Goal: Task Accomplishment & Management: Manage account settings

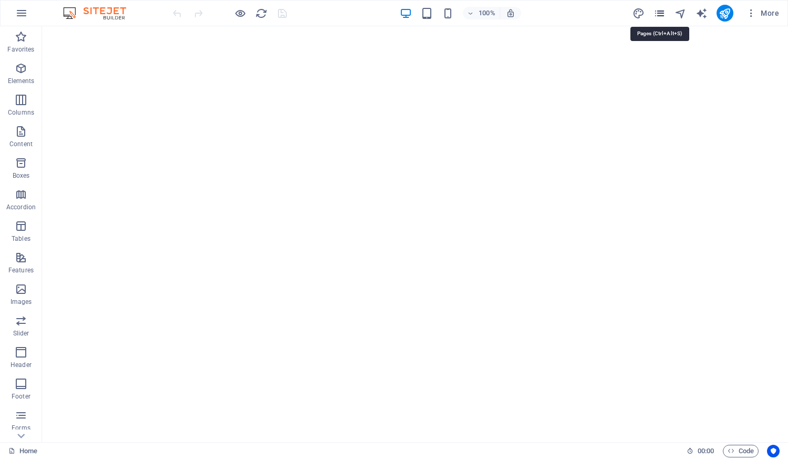
click at [660, 11] on icon "pages" at bounding box center [660, 13] width 12 height 12
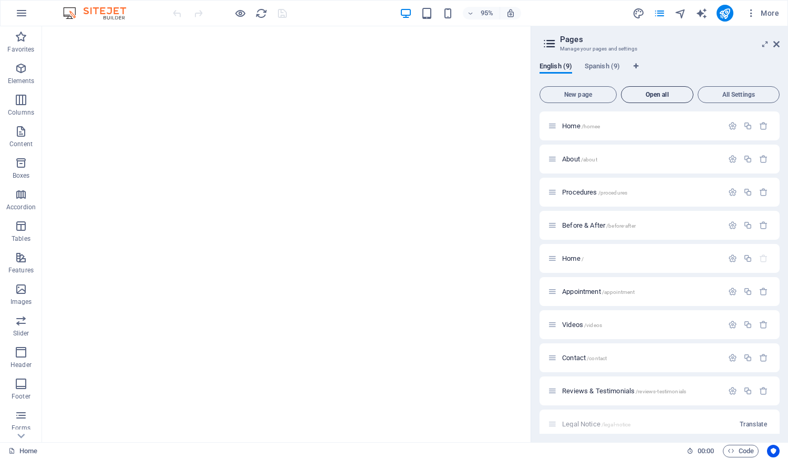
click at [655, 97] on span "Open all" at bounding box center [657, 94] width 63 height 6
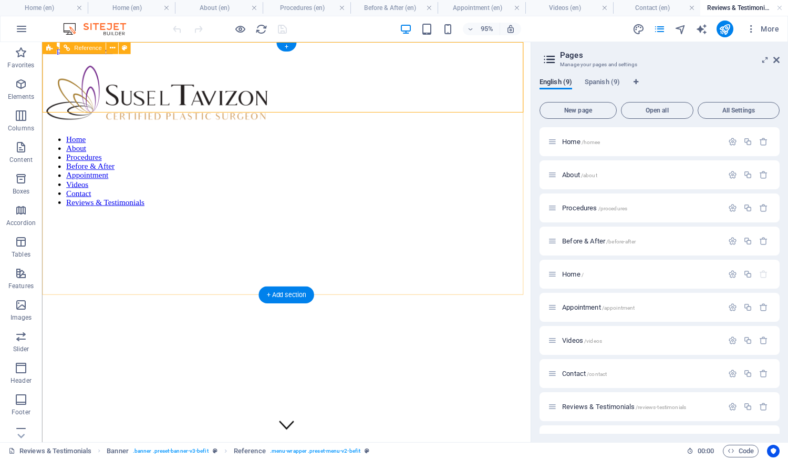
drag, startPoint x: 822, startPoint y: 43, endPoint x: 297, endPoint y: 106, distance: 528.8
click at [297, 140] on nav "Home About Procedures Before & After Appointment Videos Contact Reviews & Testi…" at bounding box center [299, 178] width 506 height 76
click at [555, 141] on icon at bounding box center [552, 141] width 9 height 9
click at [729, 140] on icon "button" at bounding box center [732, 141] width 9 height 9
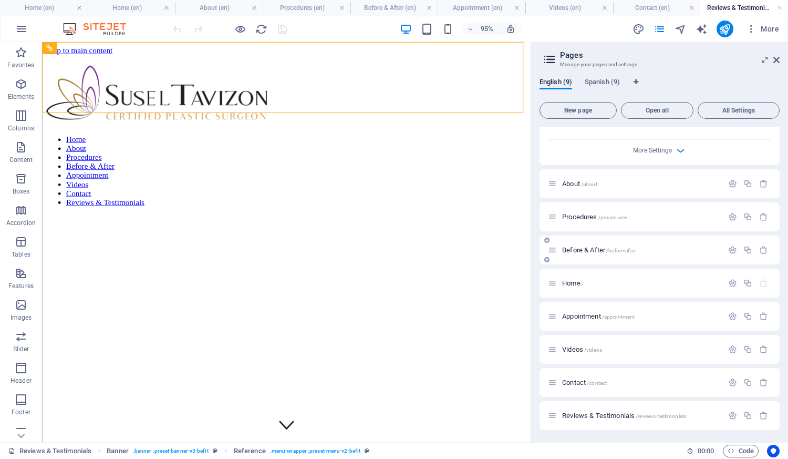
scroll to position [420, 0]
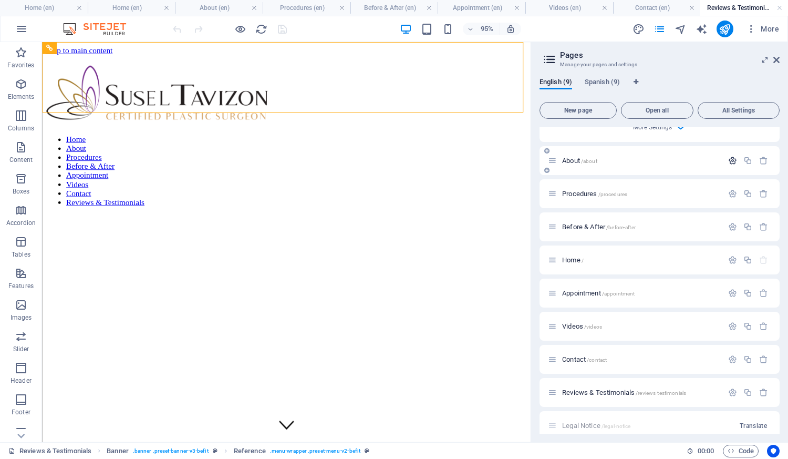
click at [728, 162] on icon "button" at bounding box center [732, 160] width 9 height 9
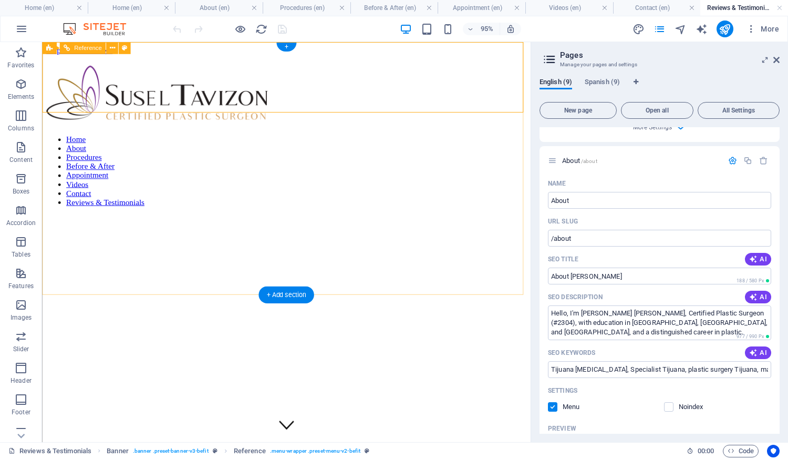
click at [47, 224] on div at bounding box center [46, 224] width 1 height 0
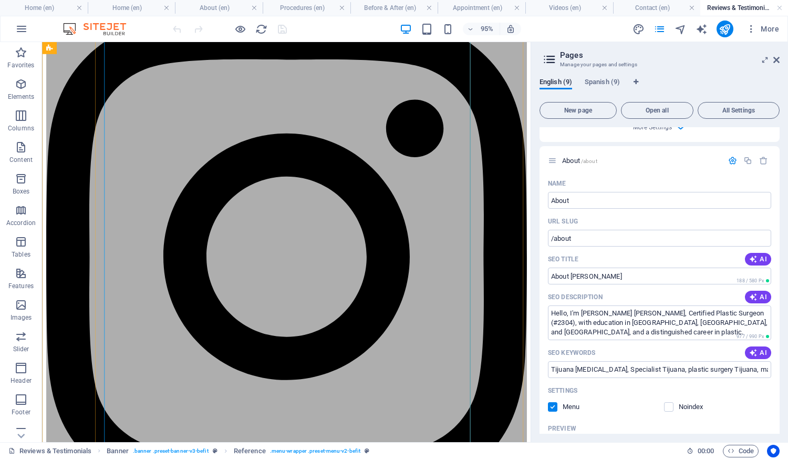
scroll to position [1051, 0]
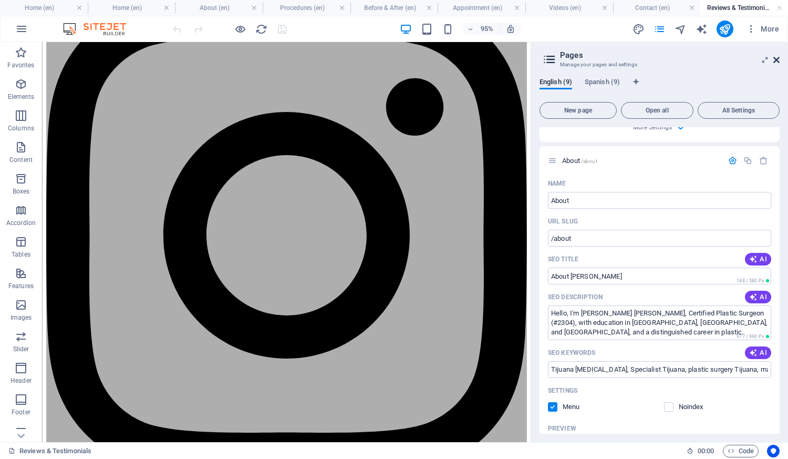
click at [776, 63] on icon at bounding box center [777, 60] width 6 height 8
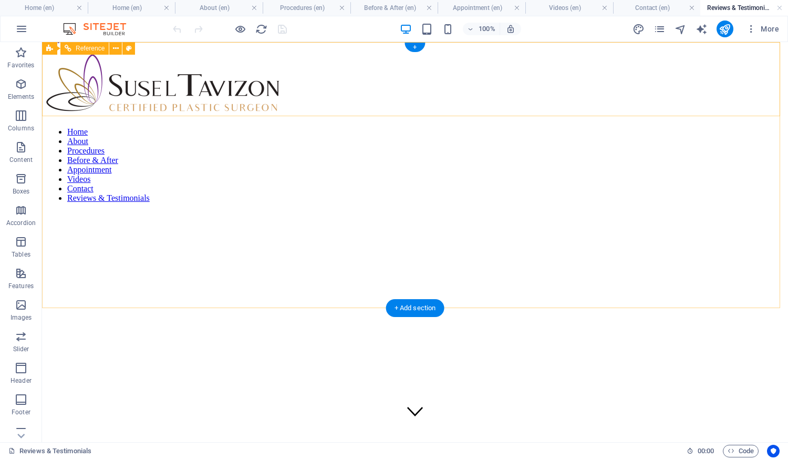
scroll to position [0, 0]
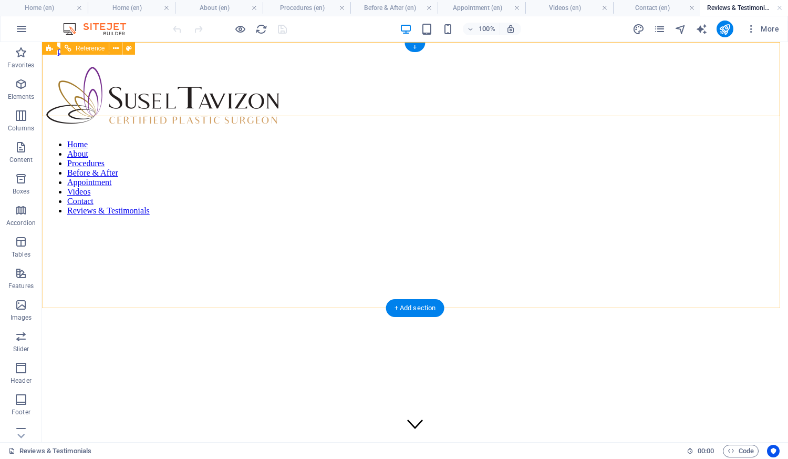
click at [47, 224] on div at bounding box center [46, 224] width 1 height 0
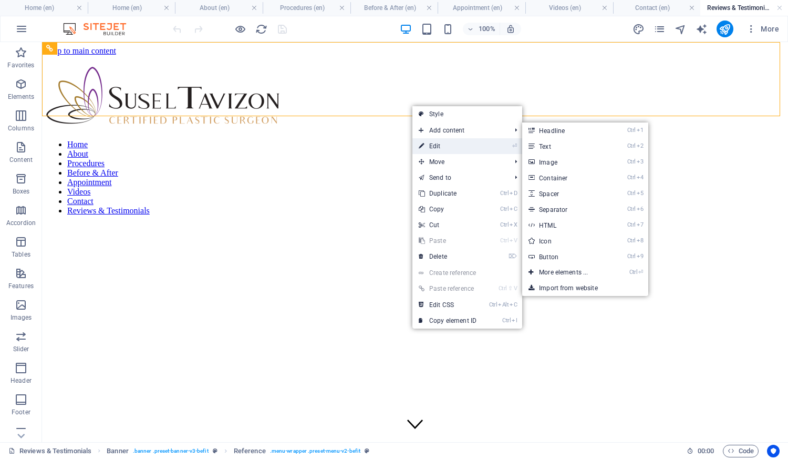
click at [436, 146] on link "⏎ Edit" at bounding box center [448, 146] width 70 height 16
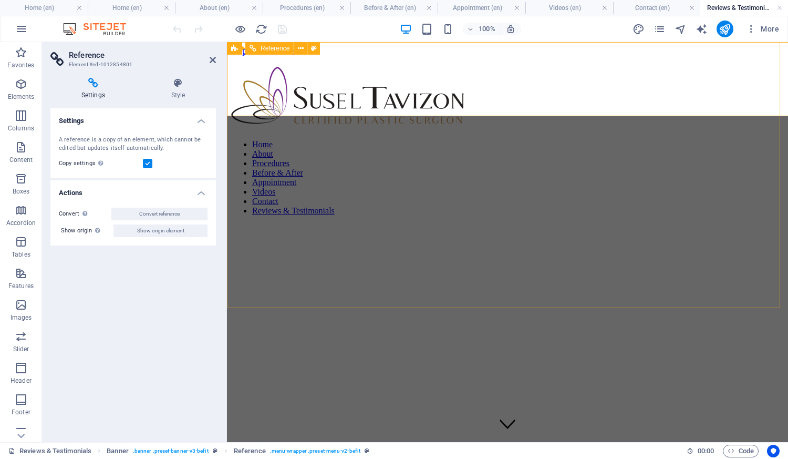
select select "rem"
click at [182, 85] on icon at bounding box center [178, 83] width 76 height 11
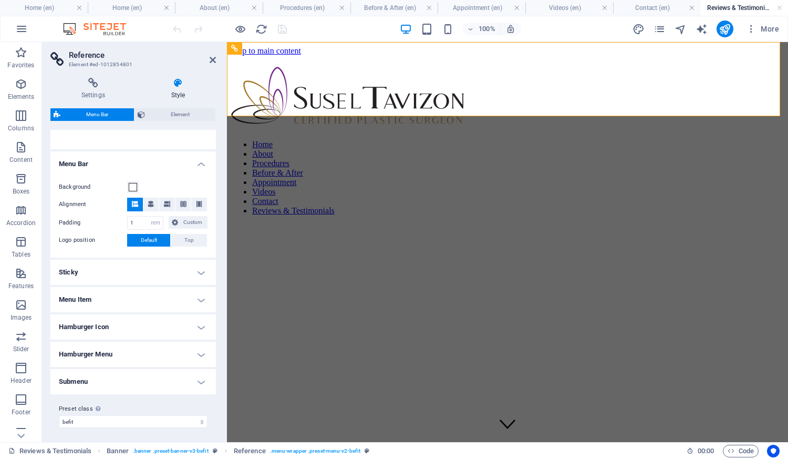
scroll to position [159, 0]
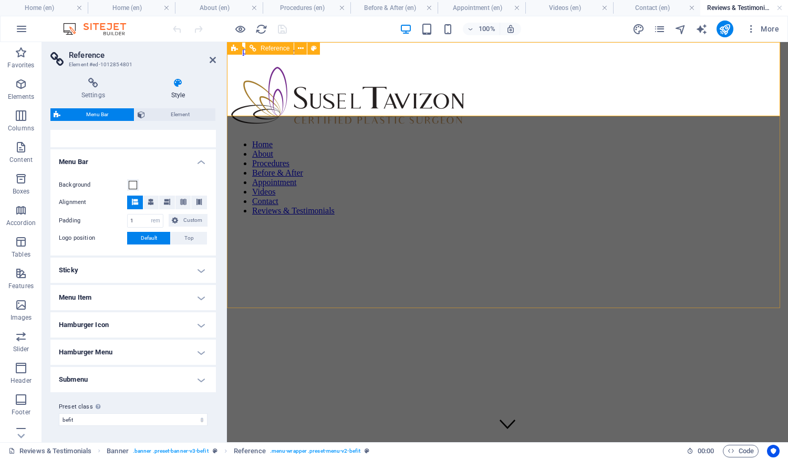
click at [508, 140] on nav "Home About Procedures Before & After Appointment Videos Contact Reviews & Testi…" at bounding box center [507, 178] width 553 height 76
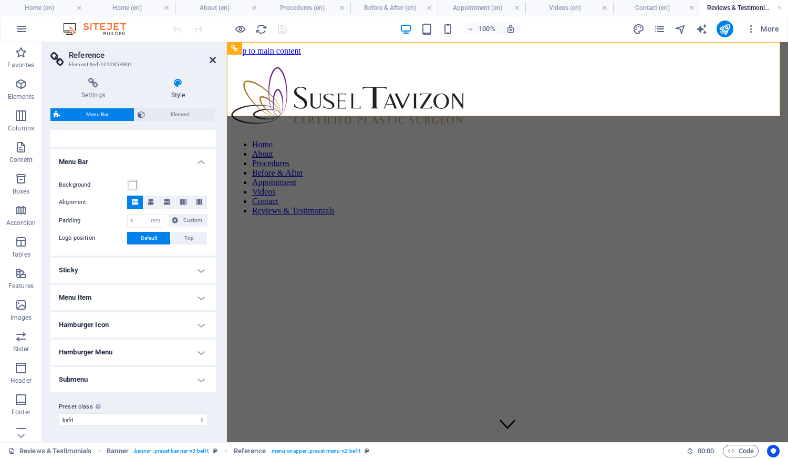
click at [212, 61] on icon at bounding box center [213, 60] width 6 height 8
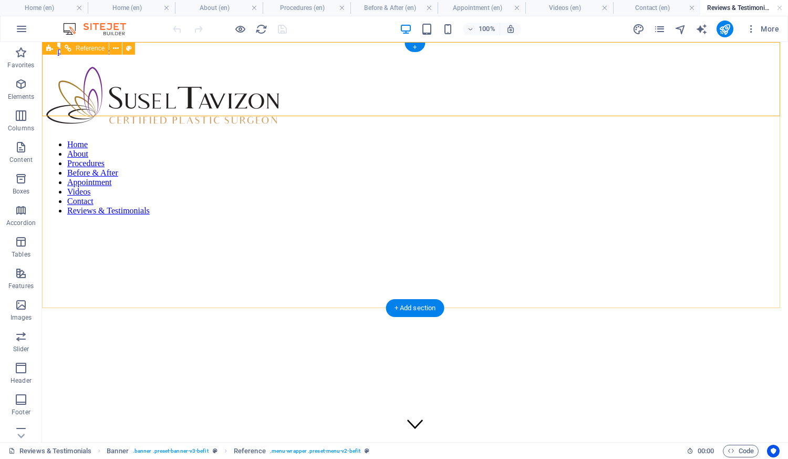
click at [406, 140] on nav "Home About Procedures Before & After Appointment Videos Contact Reviews & Testi…" at bounding box center [415, 178] width 738 height 76
click at [409, 148] on nav "Home About Procedures Before & After Appointment Videos Contact Reviews & Testi…" at bounding box center [415, 178] width 738 height 76
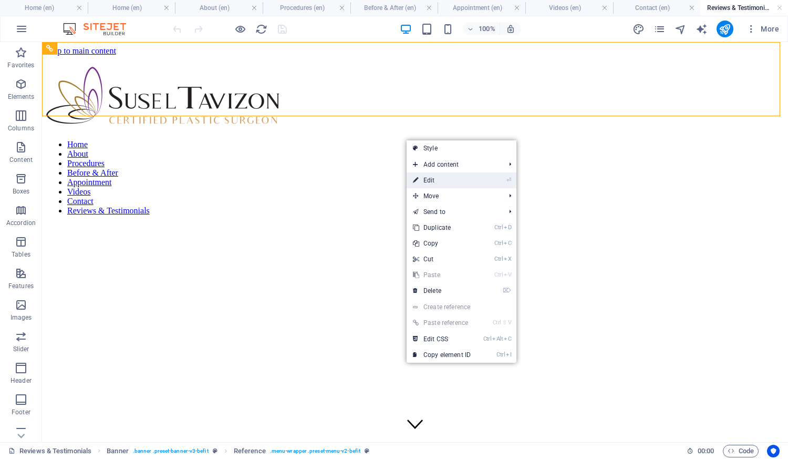
click at [440, 187] on link "⏎ Edit" at bounding box center [442, 180] width 70 height 16
select select "rem"
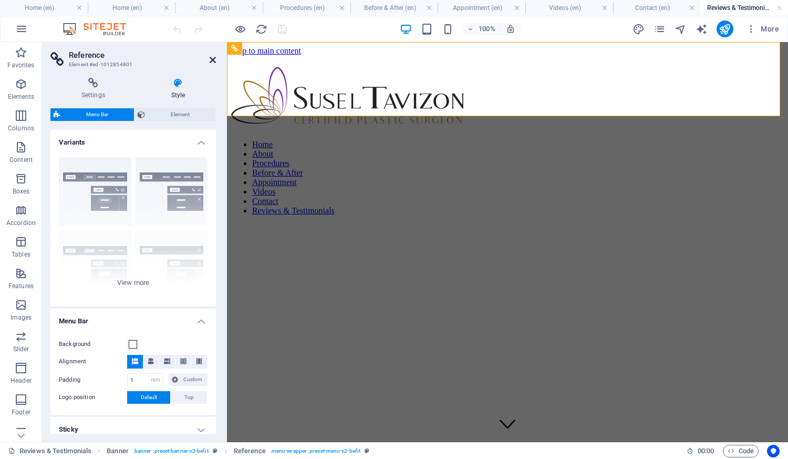
drag, startPoint x: 211, startPoint y: 56, endPoint x: 177, endPoint y: 16, distance: 52.6
click at [211, 56] on icon at bounding box center [213, 60] width 6 height 8
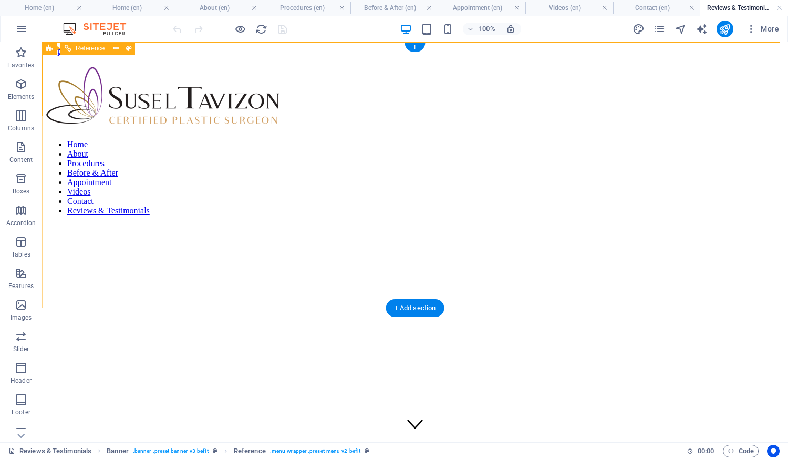
click at [47, 224] on div at bounding box center [46, 224] width 1 height 0
click at [753, 33] on icon "button" at bounding box center [751, 29] width 11 height 11
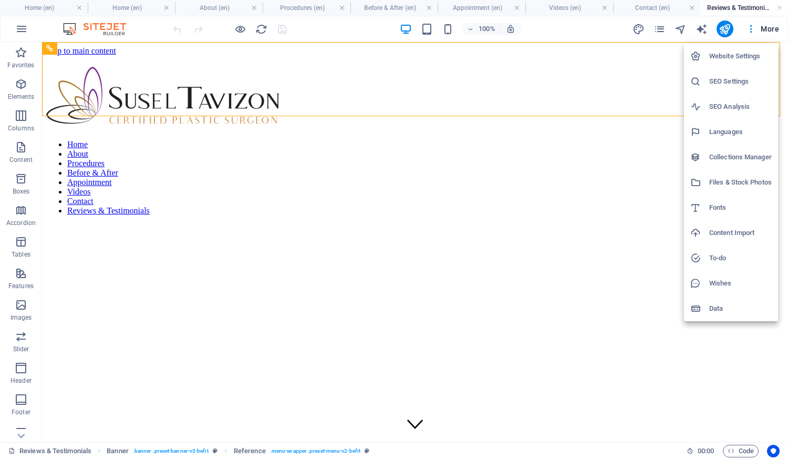
click at [630, 74] on div at bounding box center [394, 229] width 788 height 459
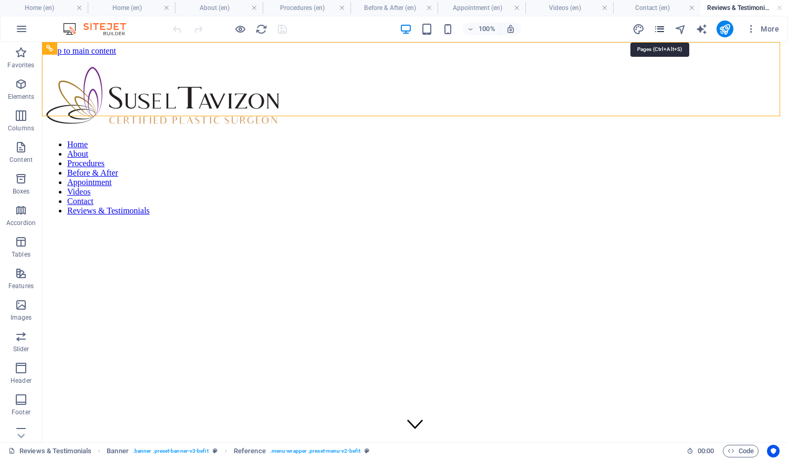
click at [665, 30] on icon "pages" at bounding box center [660, 29] width 12 height 12
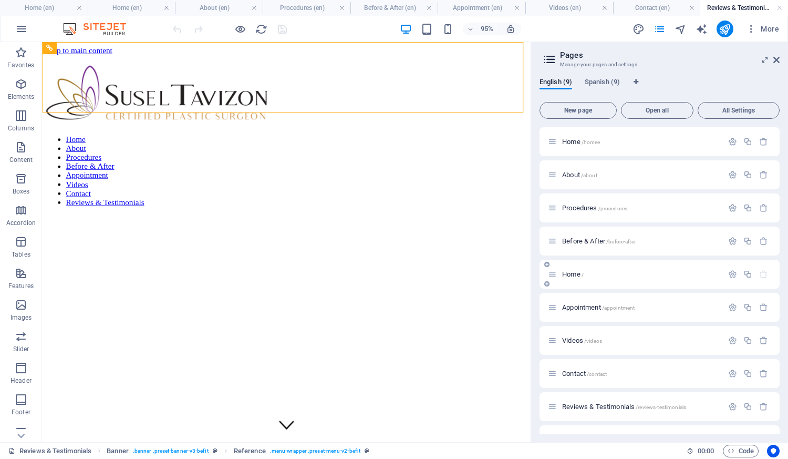
click at [619, 278] on div "Home /" at bounding box center [635, 274] width 175 height 12
click at [731, 271] on icon "button" at bounding box center [732, 274] width 9 height 9
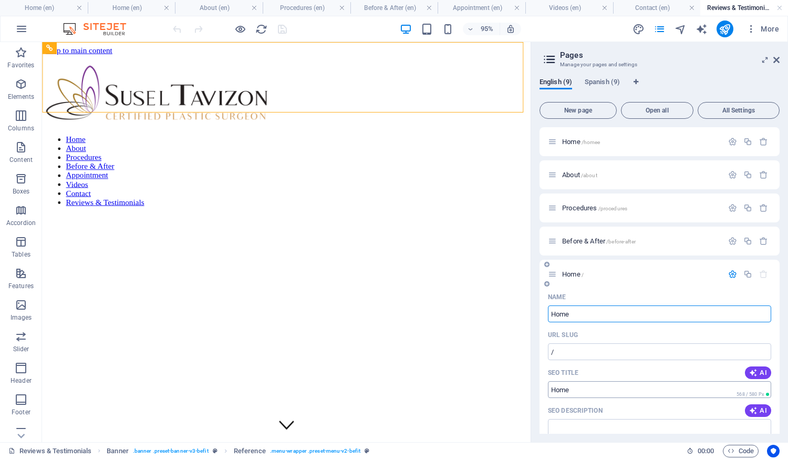
scroll to position [263, 0]
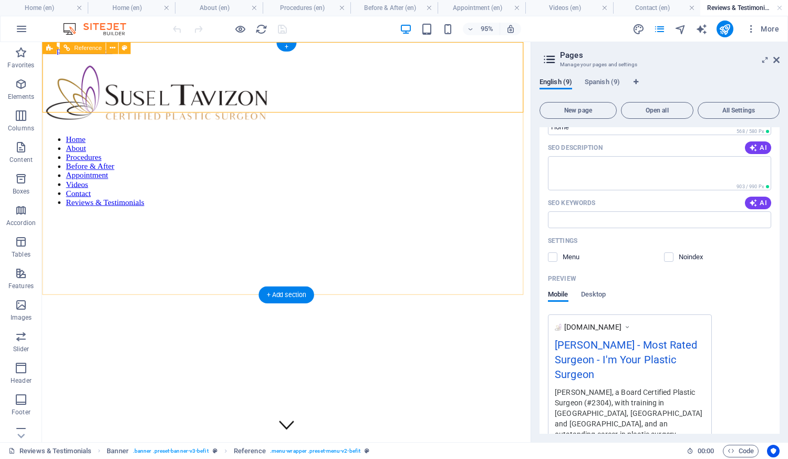
click at [47, 224] on div at bounding box center [46, 224] width 1 height 0
click at [114, 45] on icon at bounding box center [111, 48] width 5 height 11
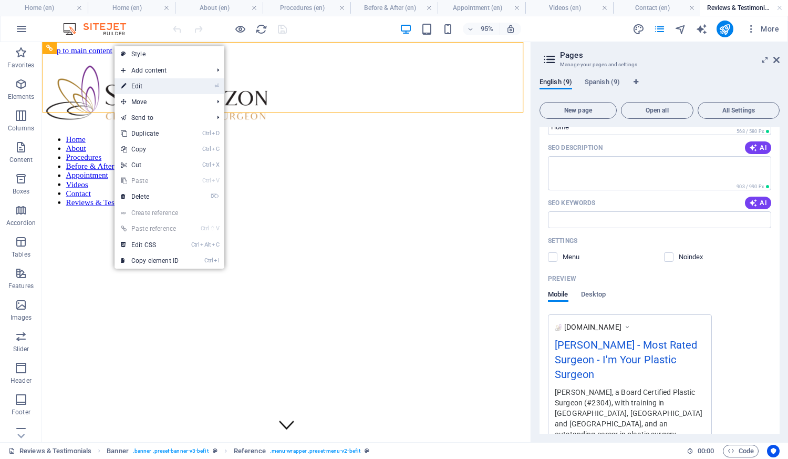
click at [146, 87] on link "⏎ Edit" at bounding box center [150, 86] width 70 height 16
select select "rem"
select select "hover_border_top"
select select "px"
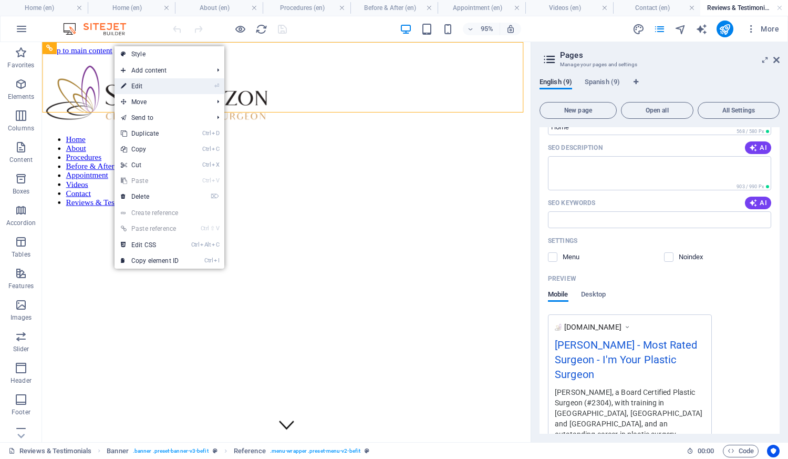
select select "rem"
select select "link-special-font"
select select "px"
select select
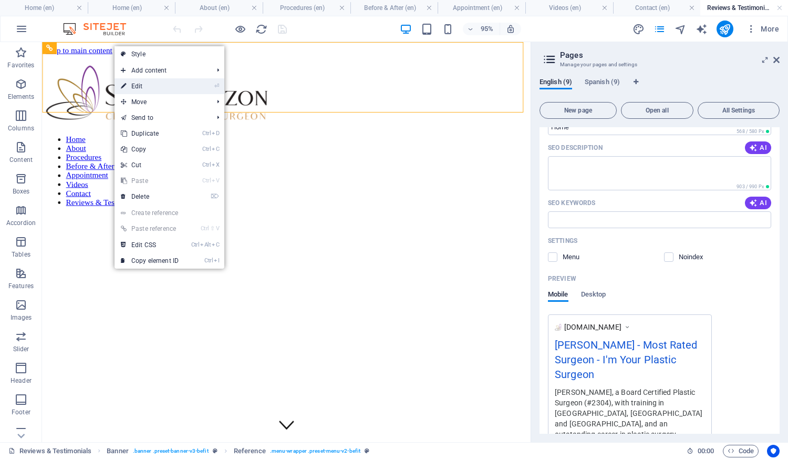
select select "px"
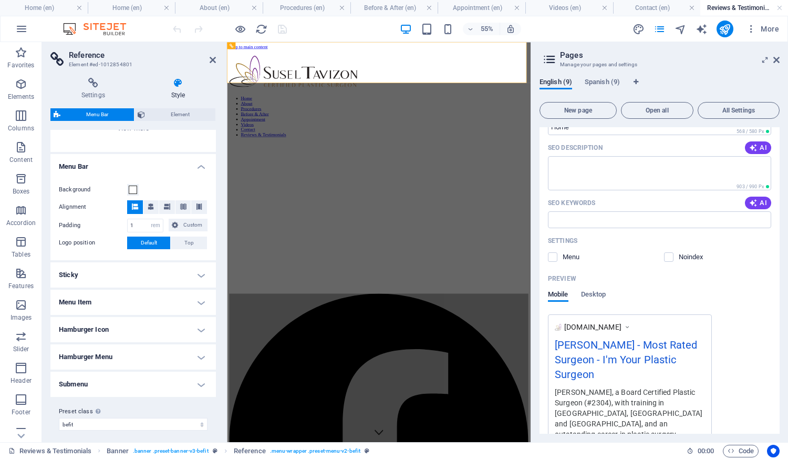
scroll to position [159, 0]
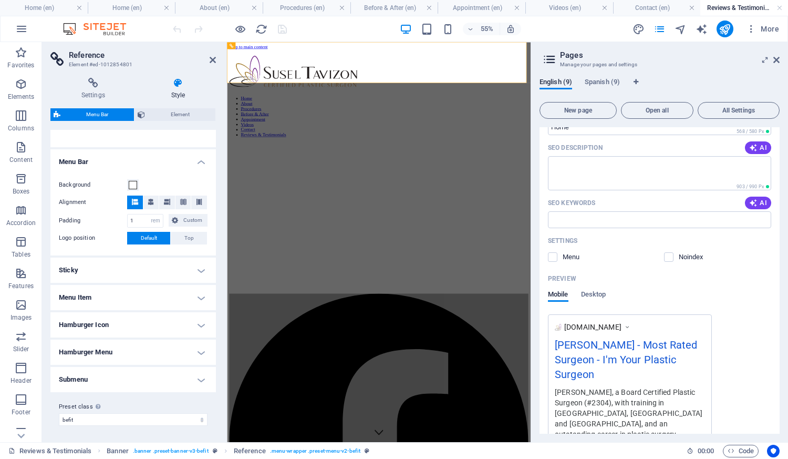
click at [106, 295] on h4 "Menu Item" at bounding box center [133, 297] width 166 height 25
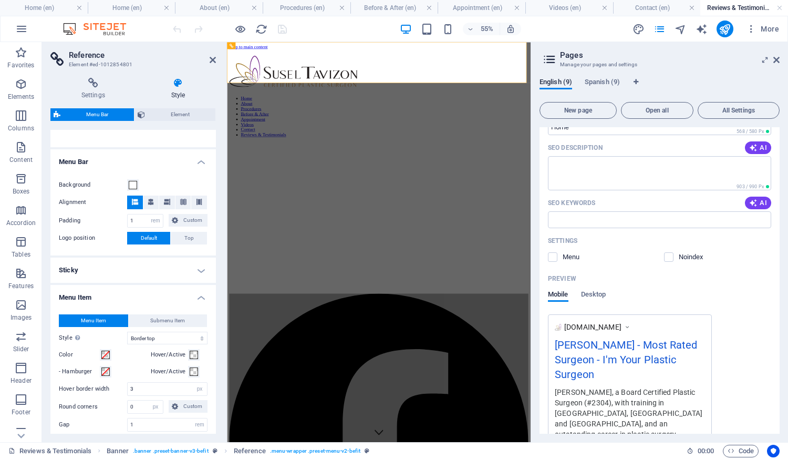
scroll to position [0, 0]
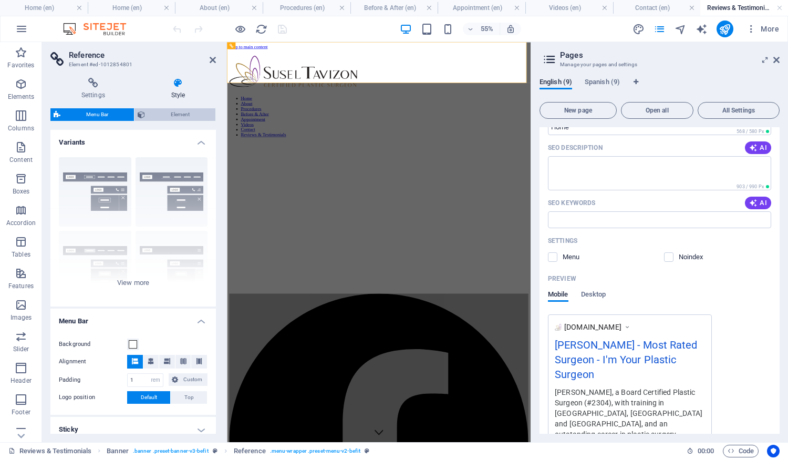
click at [166, 109] on span "Element" at bounding box center [180, 114] width 64 height 13
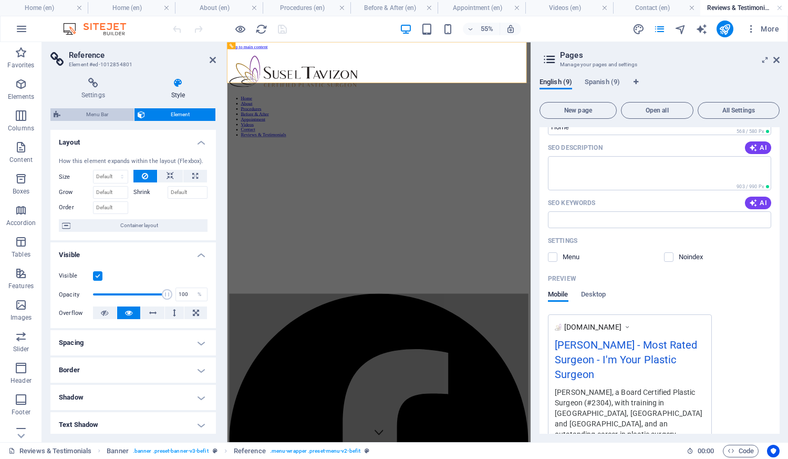
click at [99, 109] on span "Menu Bar" at bounding box center [97, 114] width 67 height 13
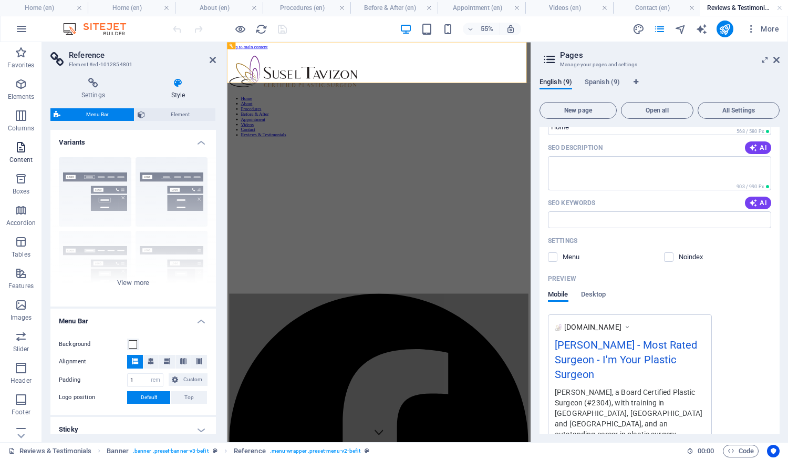
click at [16, 158] on p "Content" at bounding box center [20, 160] width 23 height 8
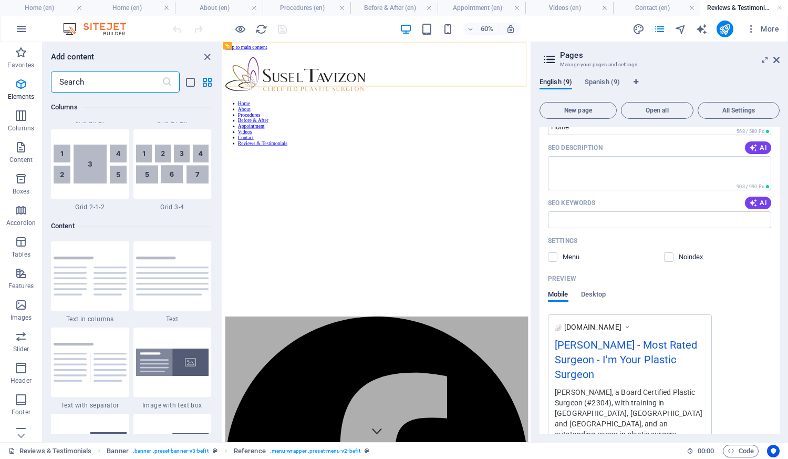
scroll to position [1839, 0]
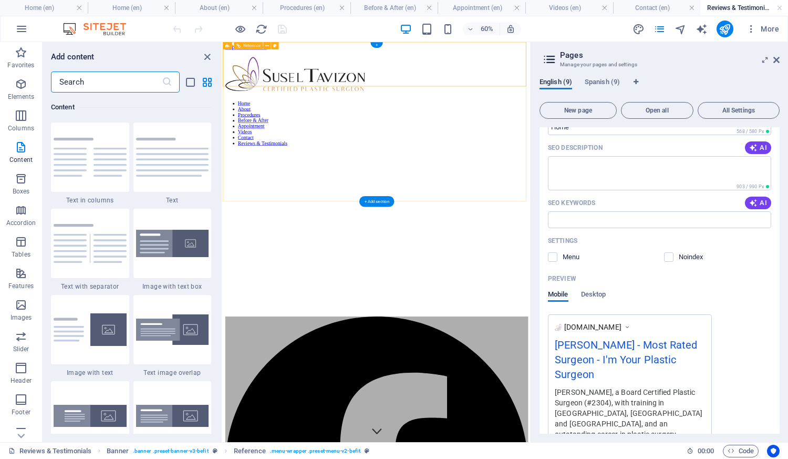
click at [379, 97] on figure at bounding box center [479, 97] width 505 height 61
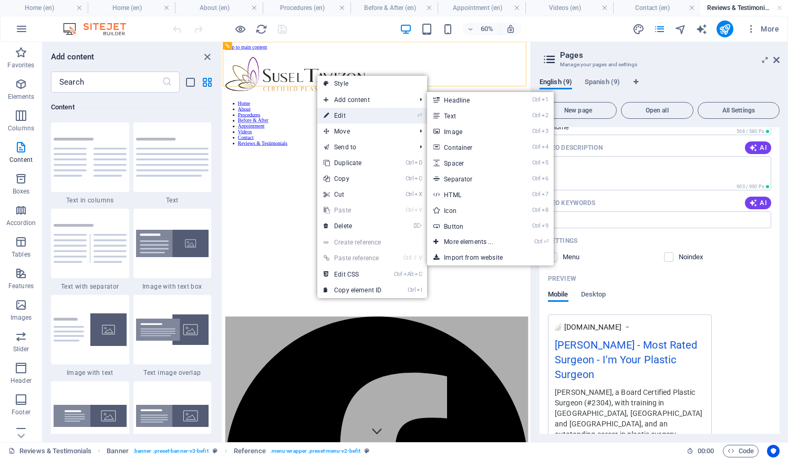
click at [358, 115] on link "⏎ Edit" at bounding box center [352, 116] width 70 height 16
select select "rem"
select select "hover_border_top"
select select "px"
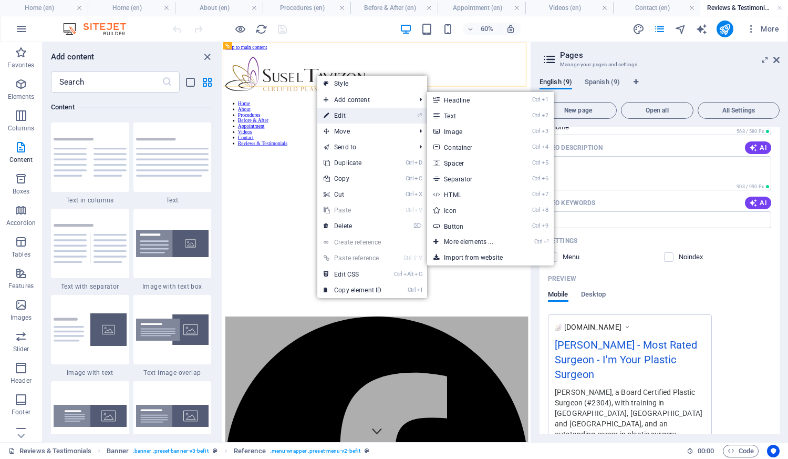
select select "rem"
select select "link-special-font"
select select "px"
select select
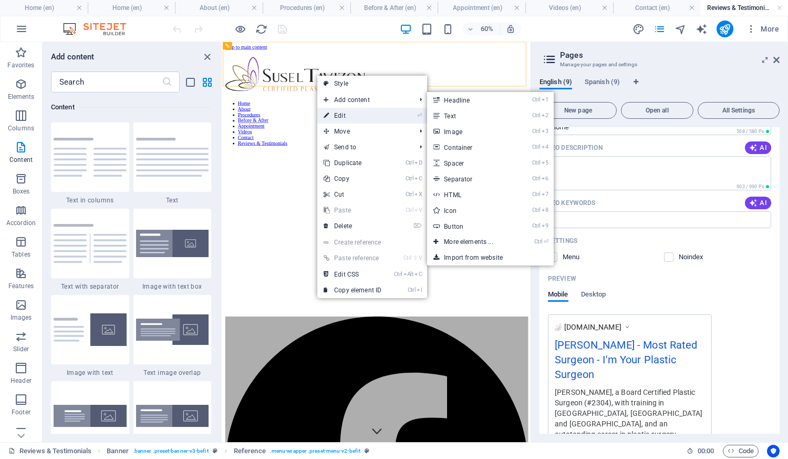
select select "px"
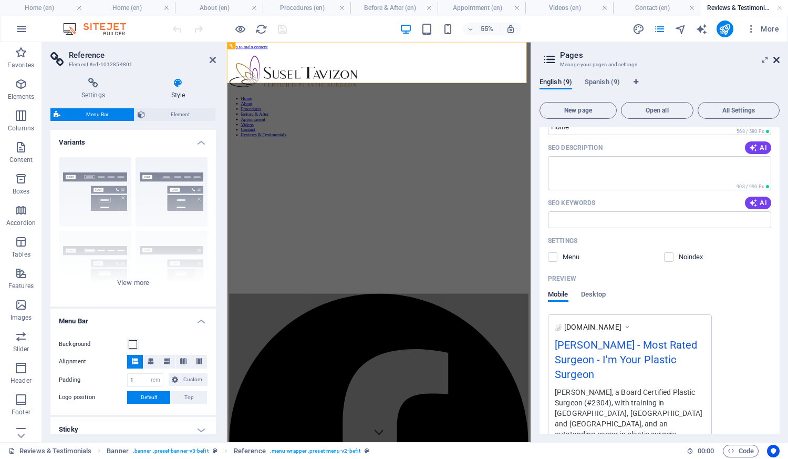
click at [778, 60] on icon at bounding box center [777, 60] width 6 height 8
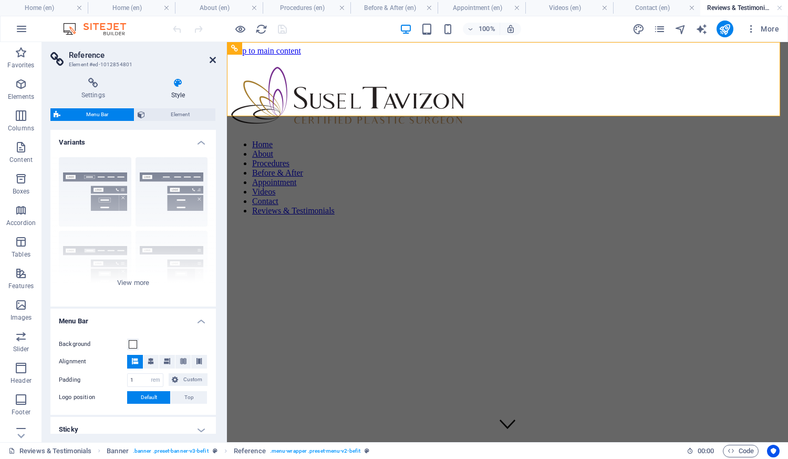
click at [213, 58] on icon at bounding box center [213, 60] width 6 height 8
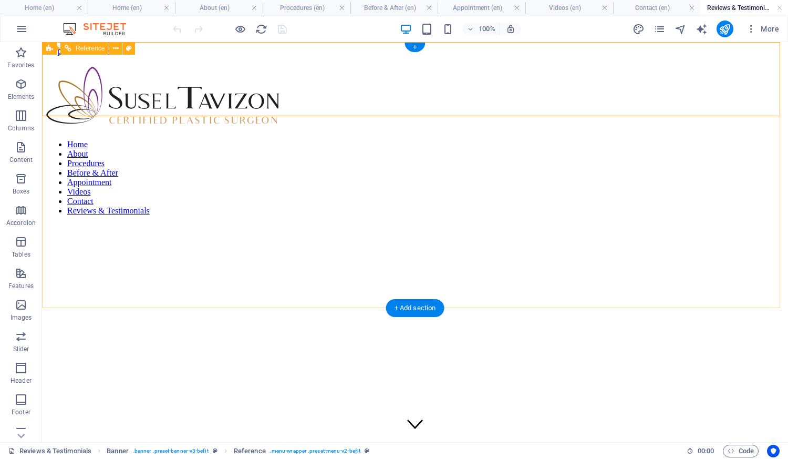
click at [47, 224] on div at bounding box center [46, 224] width 1 height 0
click at [411, 140] on nav "Home About Procedures Before & After Appointment Videos Contact Reviews & Testi…" at bounding box center [415, 178] width 738 height 76
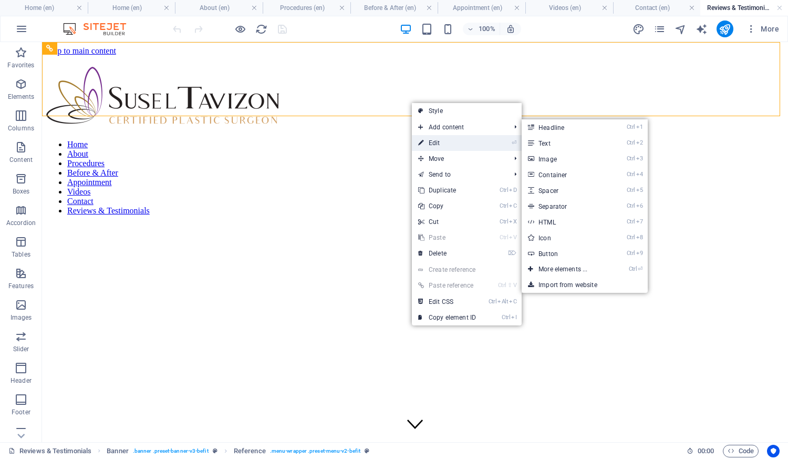
click at [438, 144] on link "⏎ Edit" at bounding box center [447, 143] width 70 height 16
select select "rem"
select select "hover_border_top"
select select "px"
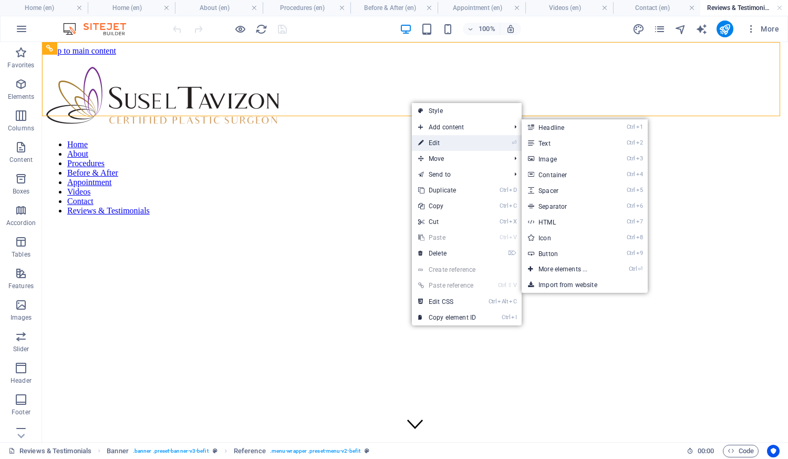
select select "rem"
select select "link-special-font"
select select "px"
select select
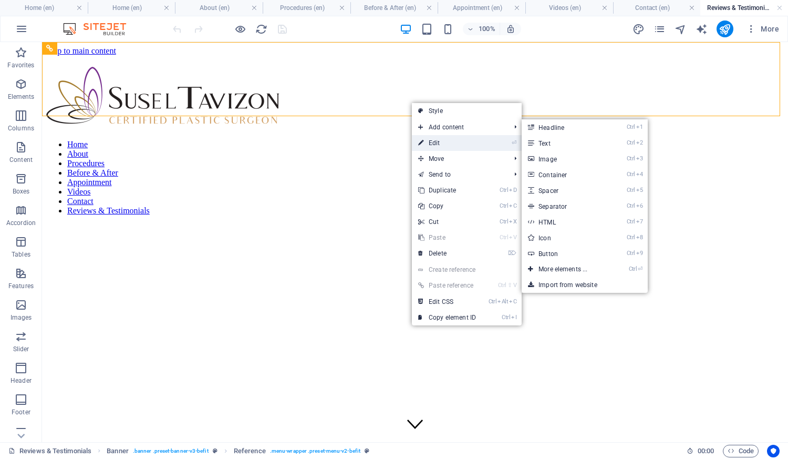
select select "px"
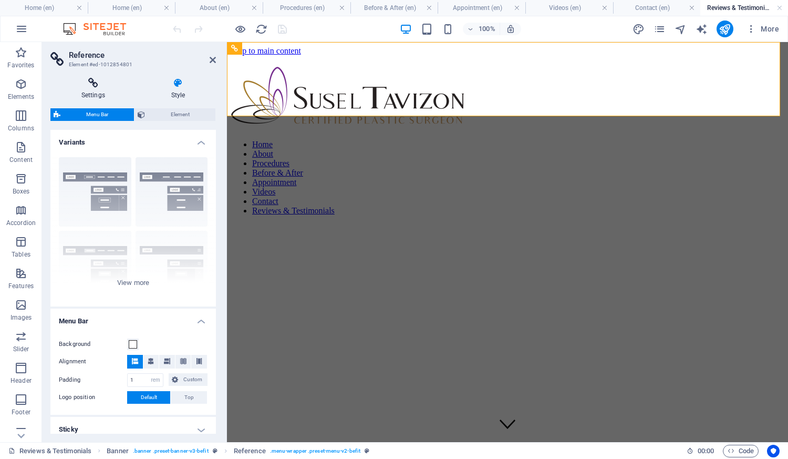
click at [98, 79] on icon at bounding box center [93, 83] width 86 height 11
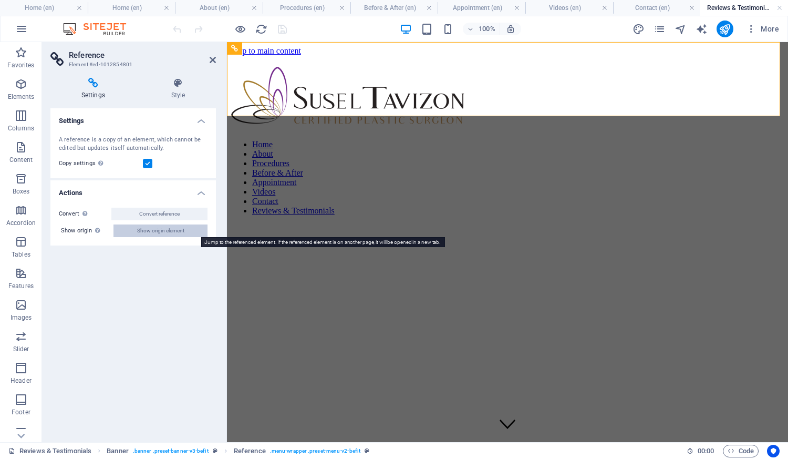
click at [159, 231] on span "Show origin element" at bounding box center [160, 230] width 47 height 13
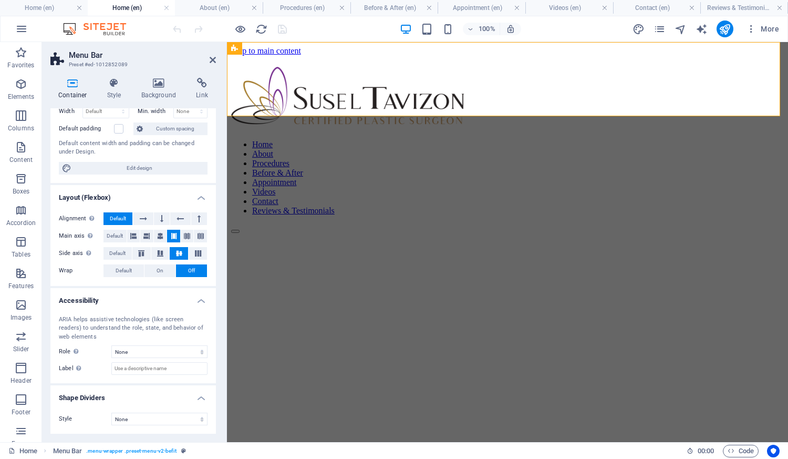
scroll to position [0, 0]
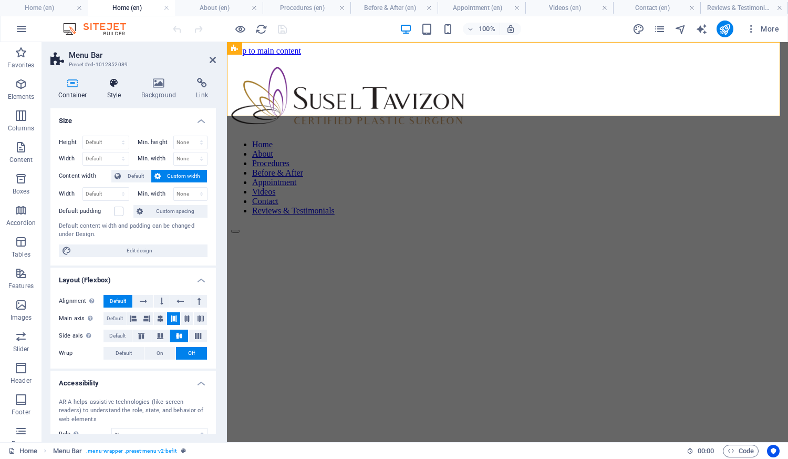
click at [107, 91] on h4 "Style" at bounding box center [116, 89] width 34 height 22
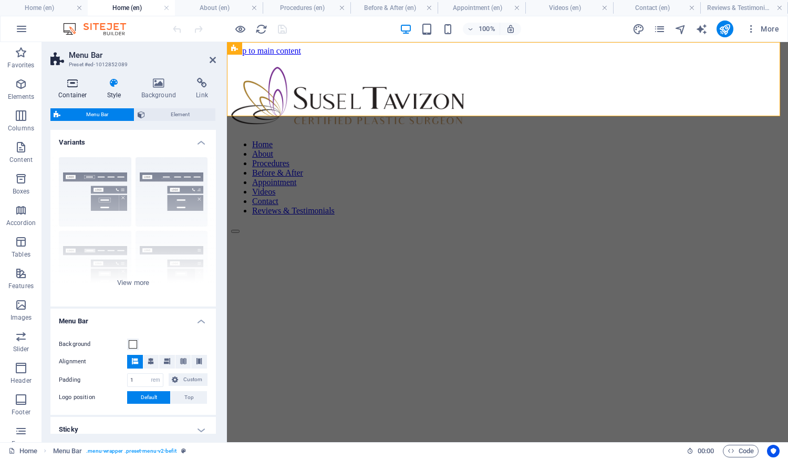
click at [80, 83] on icon at bounding box center [72, 83] width 45 height 11
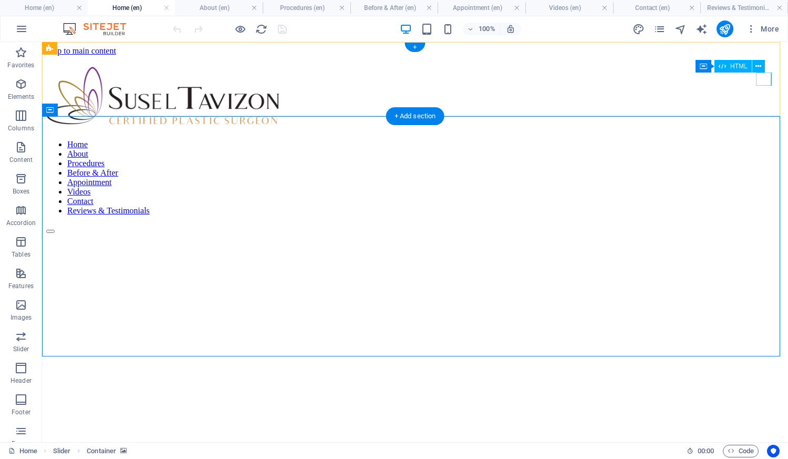
click at [47, 224] on div at bounding box center [46, 224] width 1 height 0
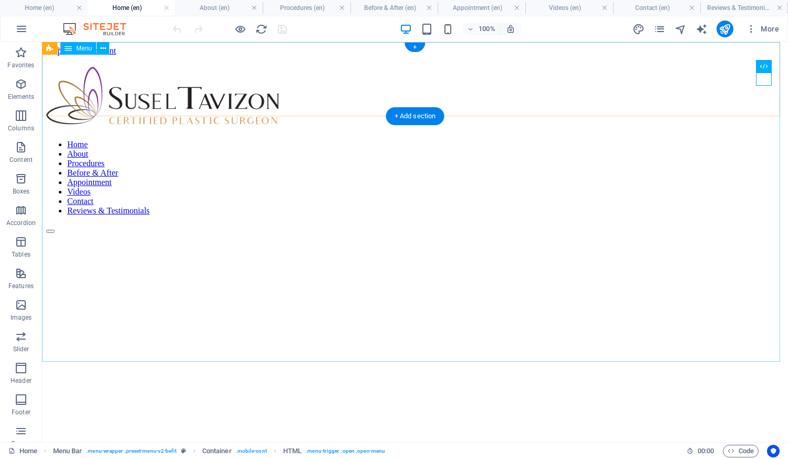
click at [415, 140] on nav "Home About Procedures Before & After Appointment Videos Contact Reviews & Testi…" at bounding box center [415, 178] width 738 height 76
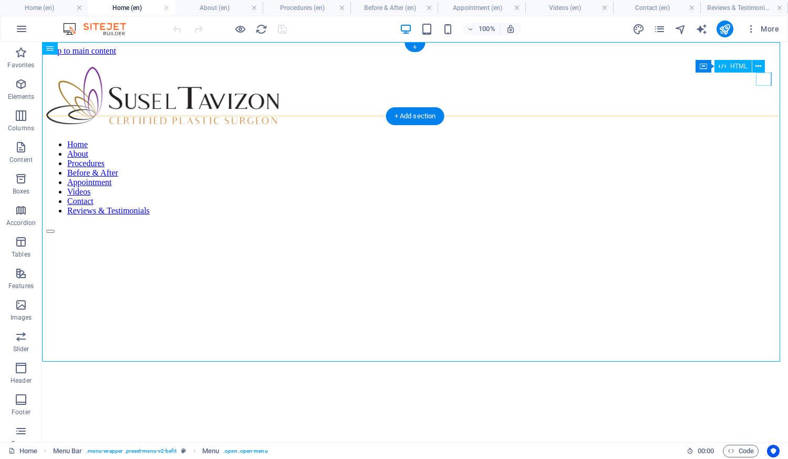
click at [47, 224] on div at bounding box center [46, 224] width 1 height 0
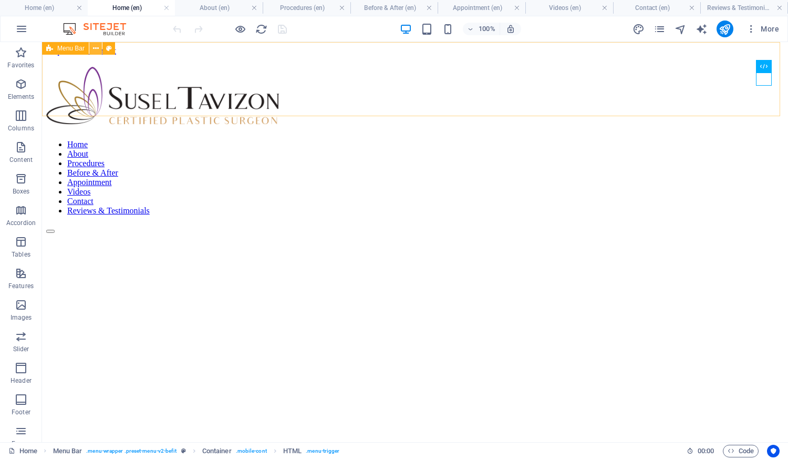
click at [98, 50] on icon at bounding box center [96, 48] width 6 height 11
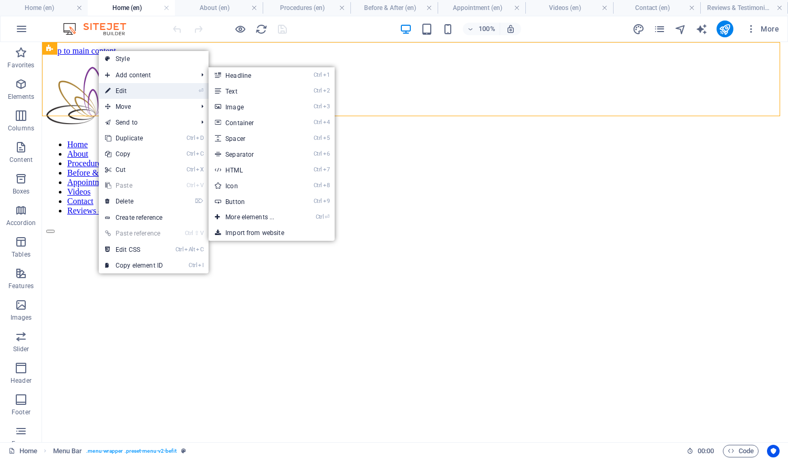
click at [130, 90] on link "⏎ Edit" at bounding box center [134, 91] width 70 height 16
select select "rem"
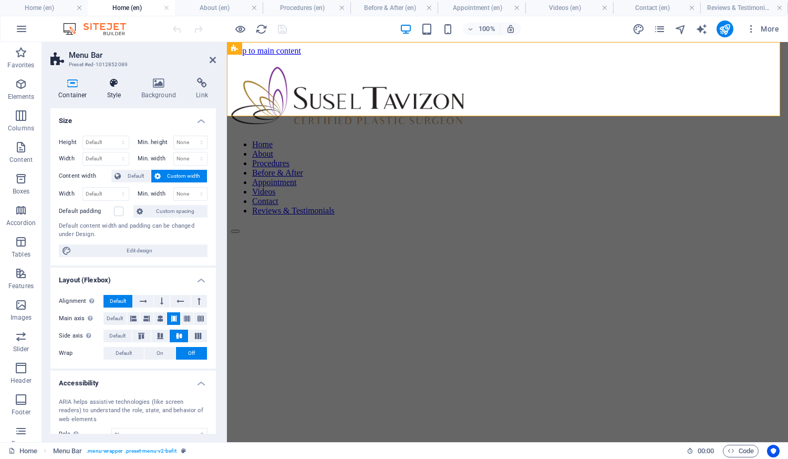
click at [111, 87] on icon at bounding box center [114, 83] width 30 height 11
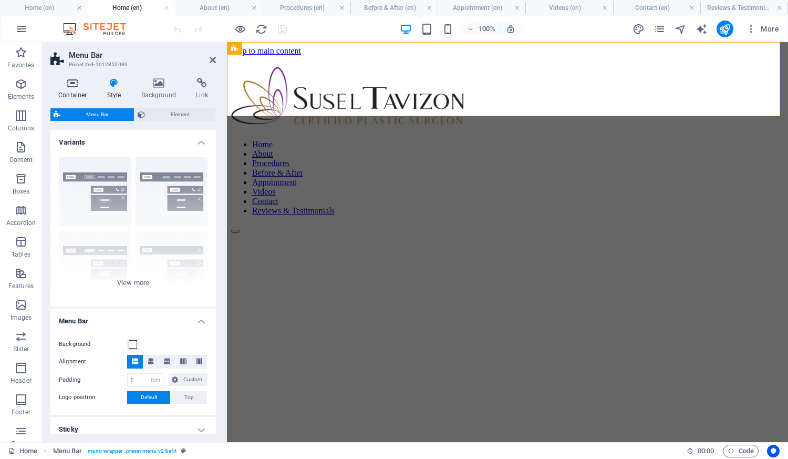
click at [83, 85] on icon at bounding box center [72, 83] width 45 height 11
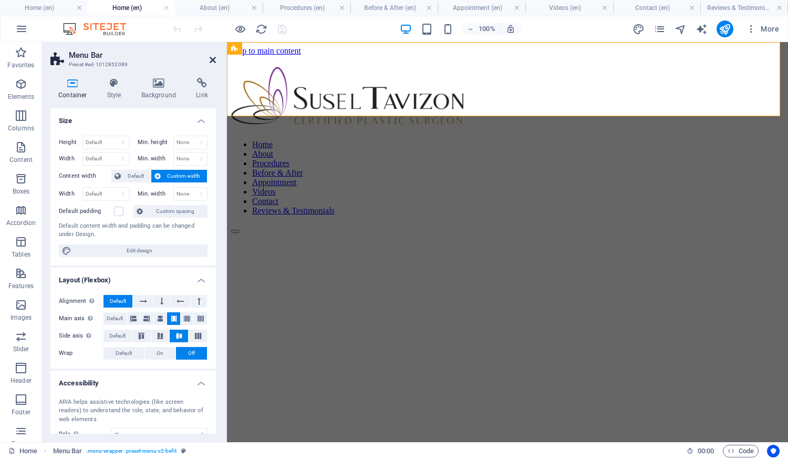
click at [214, 60] on icon at bounding box center [213, 60] width 6 height 8
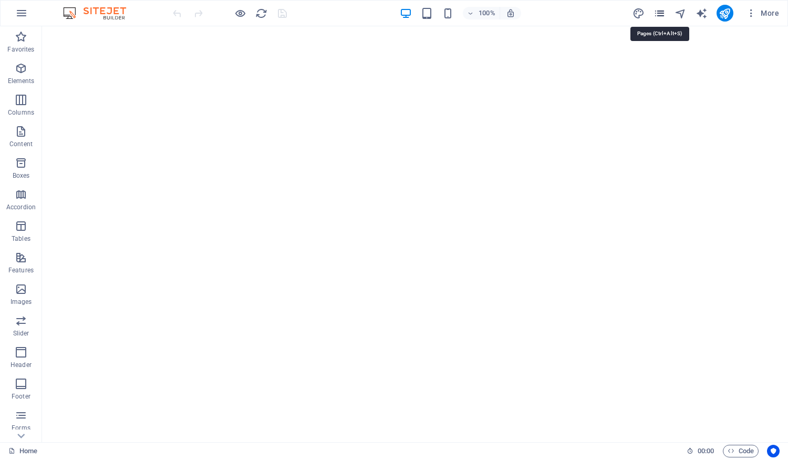
click at [663, 9] on icon "pages" at bounding box center [660, 13] width 12 height 12
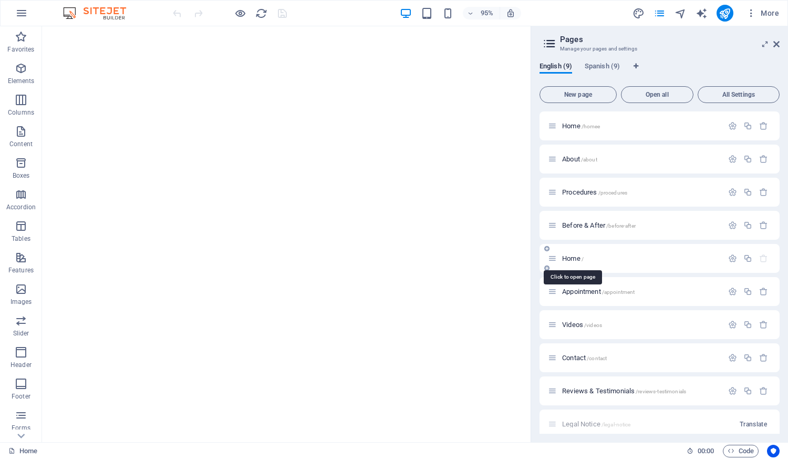
click at [580, 256] on span "Home /" at bounding box center [573, 258] width 22 height 8
click at [575, 128] on span "Home /homee" at bounding box center [581, 126] width 38 height 8
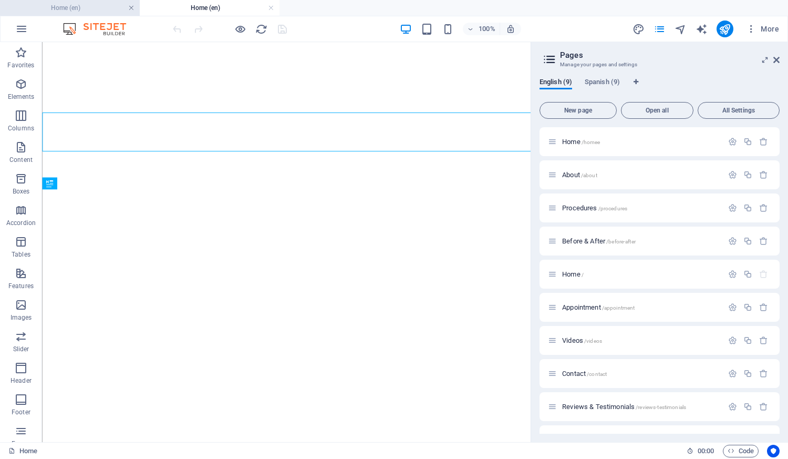
click at [130, 7] on link at bounding box center [131, 8] width 6 height 10
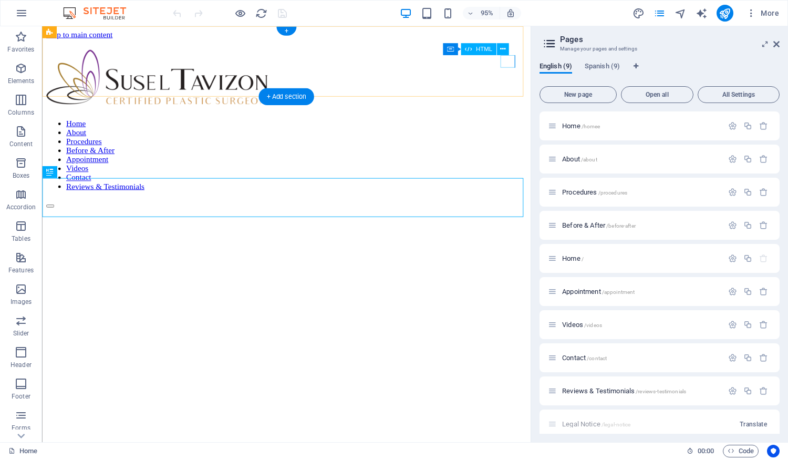
click at [47, 208] on div at bounding box center [46, 208] width 1 height 0
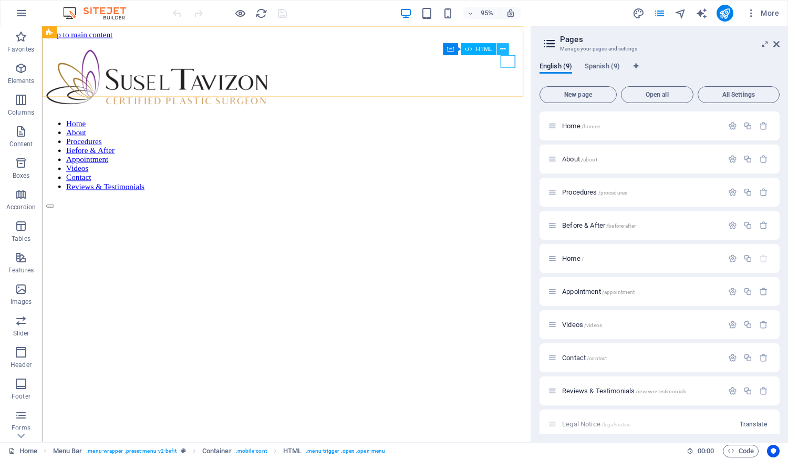
click at [502, 46] on icon at bounding box center [502, 49] width 5 height 11
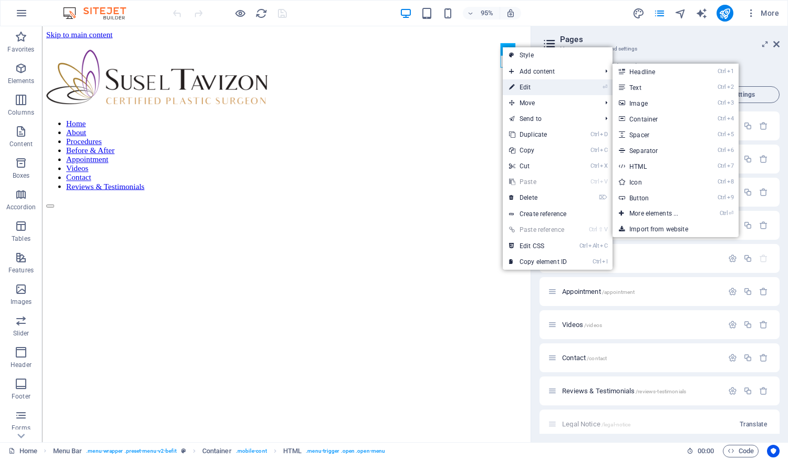
click at [523, 87] on link "⏎ Edit" at bounding box center [538, 87] width 70 height 16
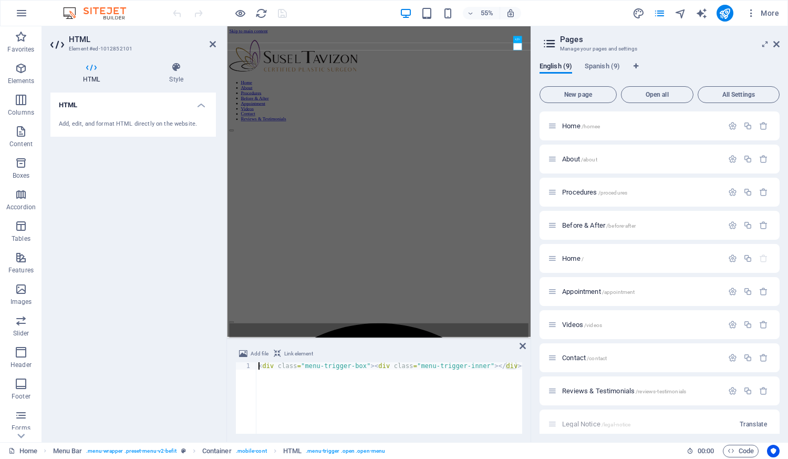
click at [88, 63] on icon at bounding box center [91, 67] width 82 height 11
click at [215, 43] on icon at bounding box center [213, 44] width 6 height 8
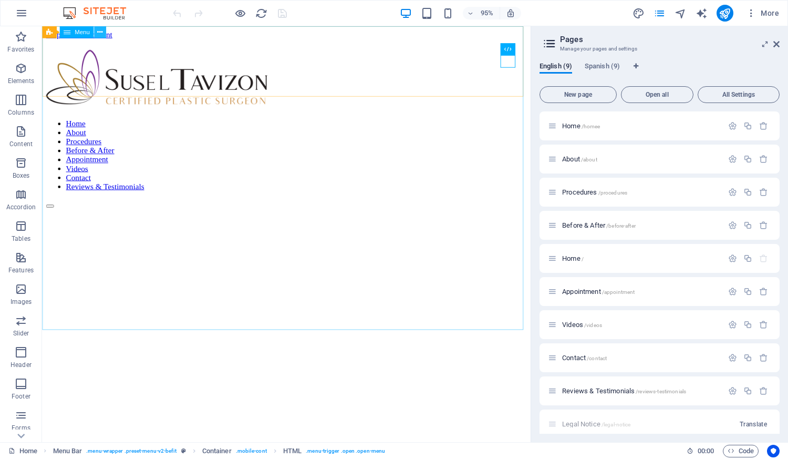
click at [102, 34] on button at bounding box center [100, 32] width 12 height 12
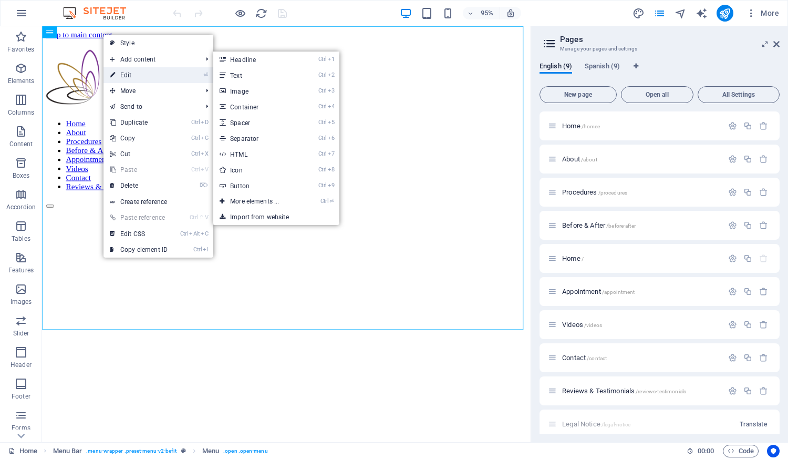
click at [137, 82] on link "⏎ Edit" at bounding box center [139, 75] width 70 height 16
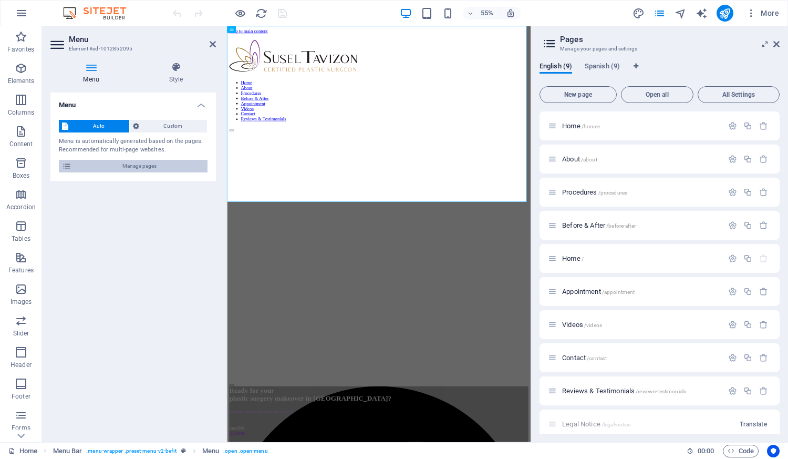
click at [136, 167] on span "Manage pages" at bounding box center [140, 166] width 130 height 13
click at [163, 127] on span "Custom" at bounding box center [173, 126] width 62 height 13
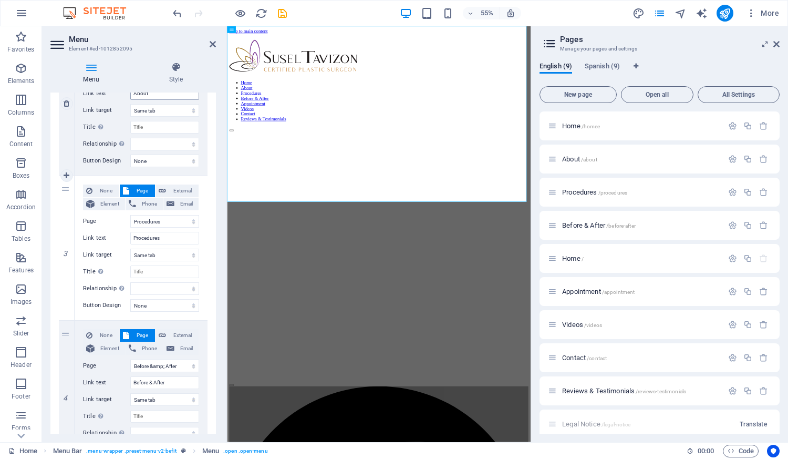
scroll to position [420, 0]
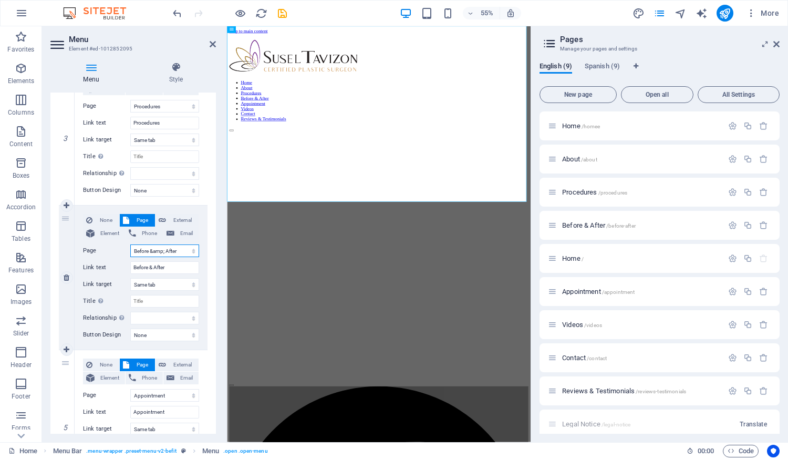
click at [189, 248] on select "Home About Procedures Before &amp; After Home Appointment Videos Contact Review…" at bounding box center [164, 250] width 69 height 13
click at [130, 244] on select "Home About Procedures Before &amp; After Home Appointment Videos Contact Review…" at bounding box center [164, 250] width 69 height 13
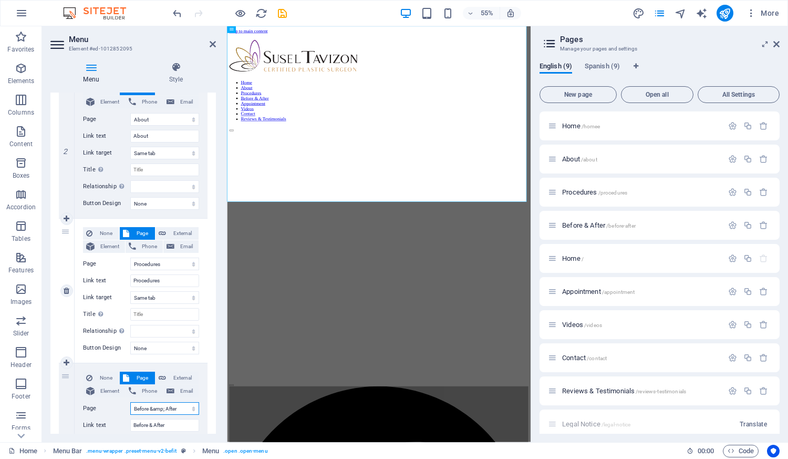
scroll to position [368, 0]
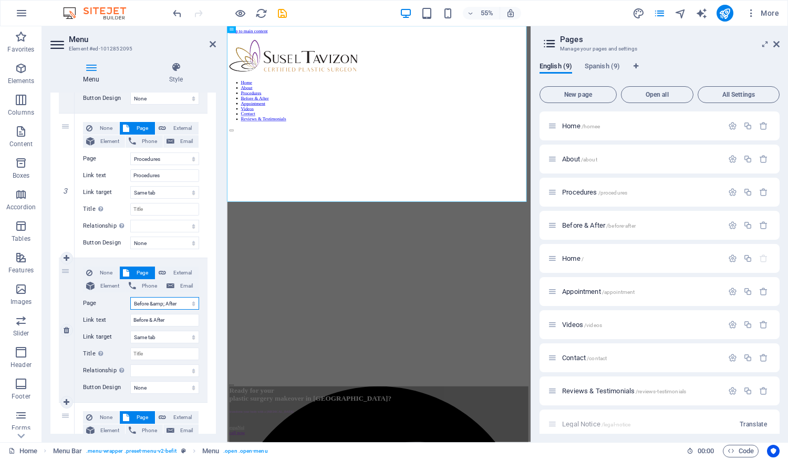
click at [174, 305] on select "Home About Procedures Before &amp; After Home Appointment Videos Contact Review…" at bounding box center [164, 303] width 69 height 13
click at [732, 388] on icon "button" at bounding box center [732, 390] width 9 height 9
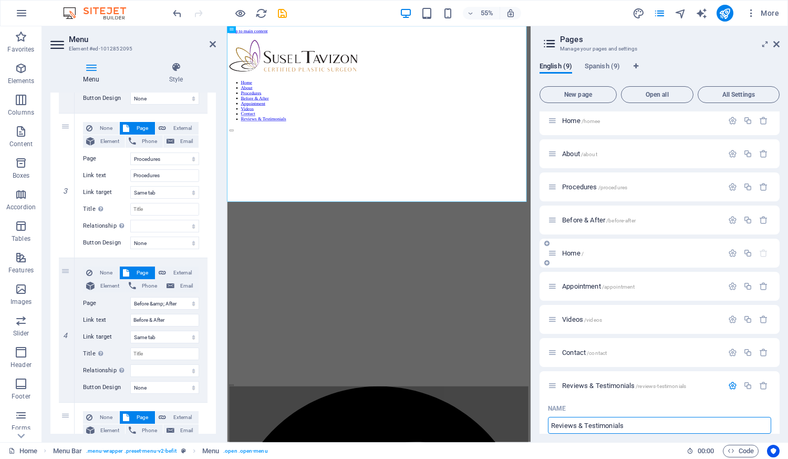
scroll to position [0, 0]
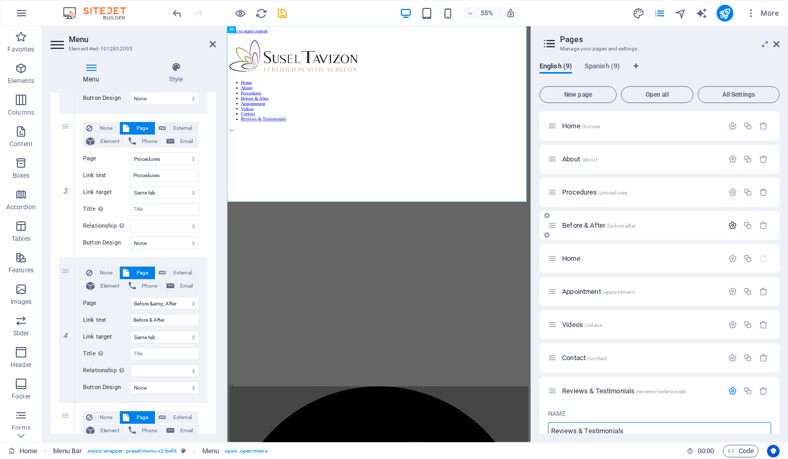
click at [733, 225] on icon "button" at bounding box center [732, 225] width 9 height 9
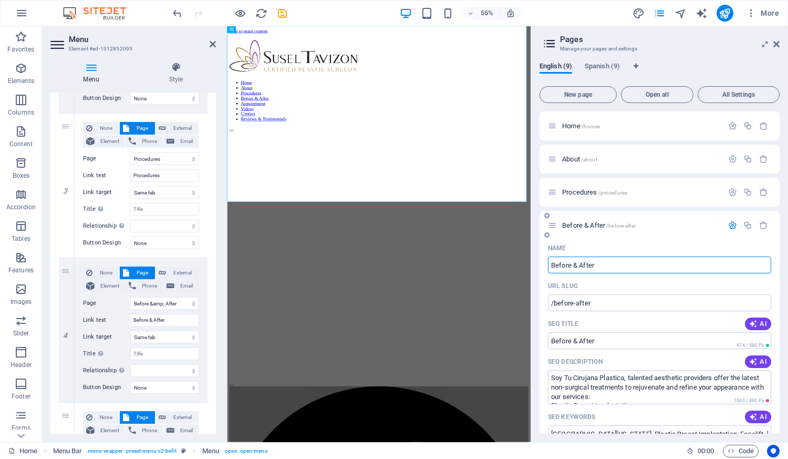
scroll to position [53, 0]
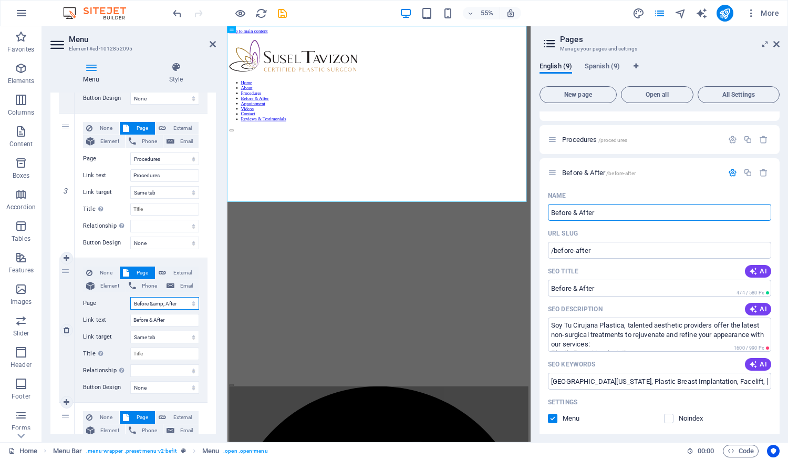
click at [176, 301] on select "Home About Procedures Before &amp; After Home Appointment Videos Contact Review…" at bounding box center [164, 303] width 69 height 13
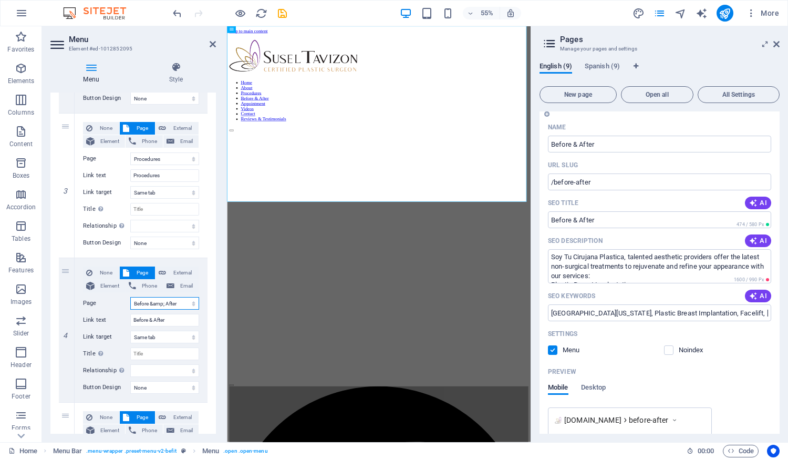
scroll to position [158, 0]
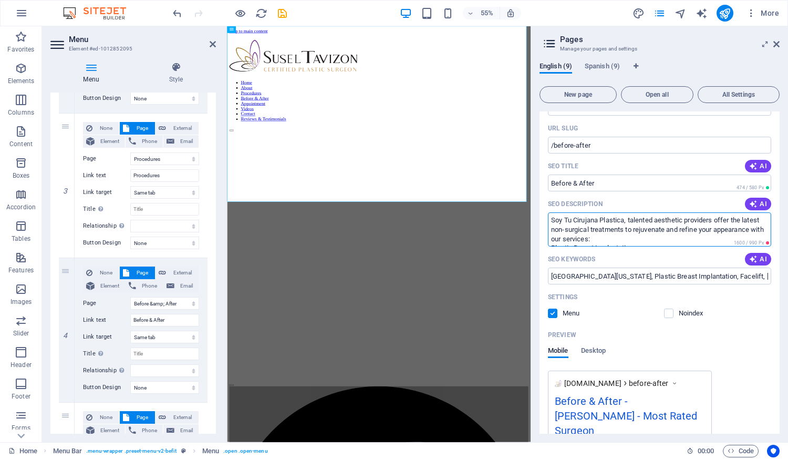
click at [604, 225] on textarea "Soy Tu Cirujana Plastica, talented aesthetic providers offer the latest non-sur…" at bounding box center [659, 229] width 223 height 34
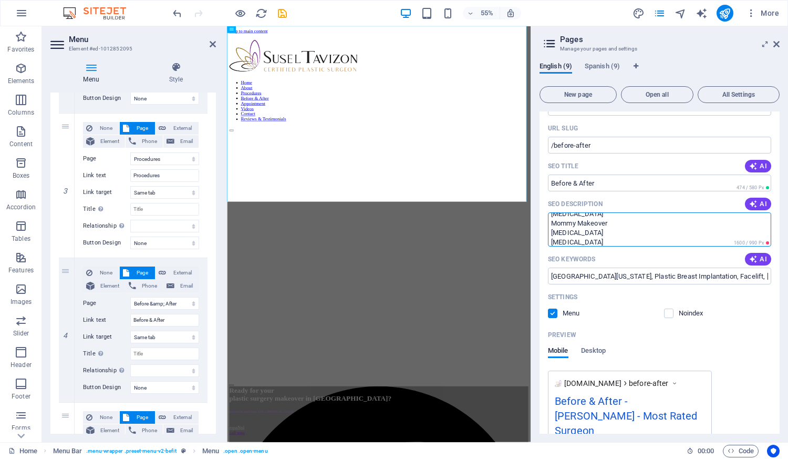
scroll to position [35, 0]
drag, startPoint x: 602, startPoint y: 234, endPoint x: 561, endPoint y: 241, distance: 41.5
click at [561, 241] on textarea "Soy Tu Cirujana Plastica, talented aesthetic providers offer the latest non-sur…" at bounding box center [659, 229] width 223 height 34
click at [630, 219] on textarea "Soy Tu Cirujana Plastica, talented aesthetic providers offer the latest non-sur…" at bounding box center [659, 229] width 223 height 34
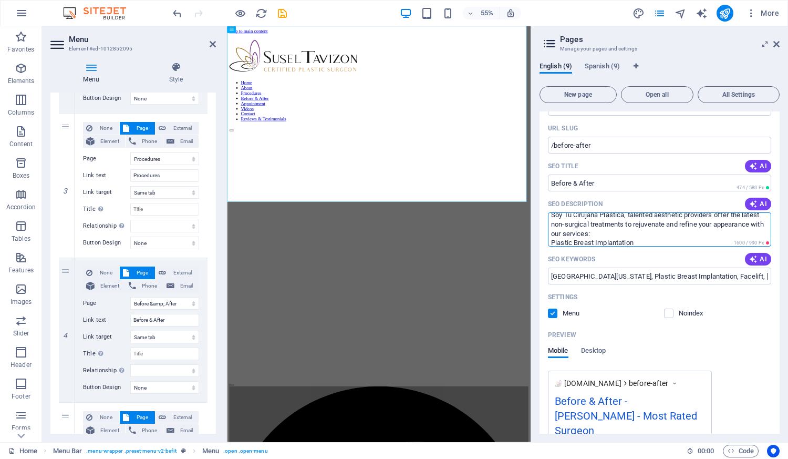
drag, startPoint x: 549, startPoint y: 220, endPoint x: 642, endPoint y: 238, distance: 94.2
click at [642, 238] on textarea "Soy Tu Cirujana Plastica, talented aesthetic providers offer the latest non-sur…" at bounding box center [659, 229] width 223 height 34
type textarea "Plastic Breast Implantation Facelift Rhinoplasty Mommy Makeover Tummy Tuck Lipo…"
select select "1"
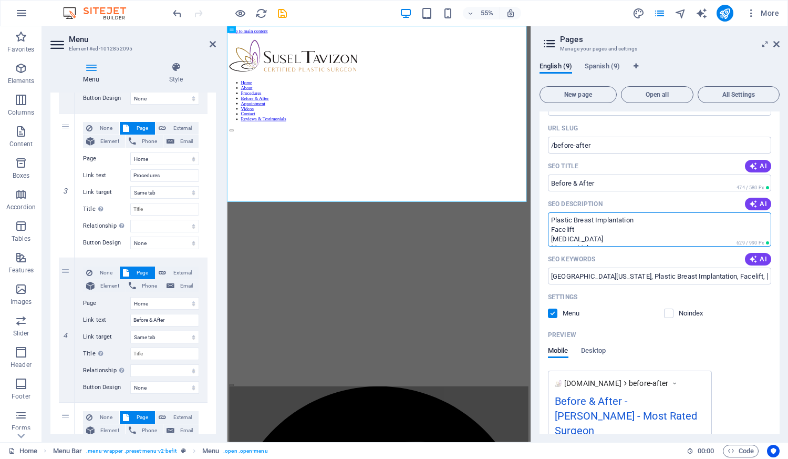
select select "2"
select select "3"
select select "5"
select select "6"
select select "7"
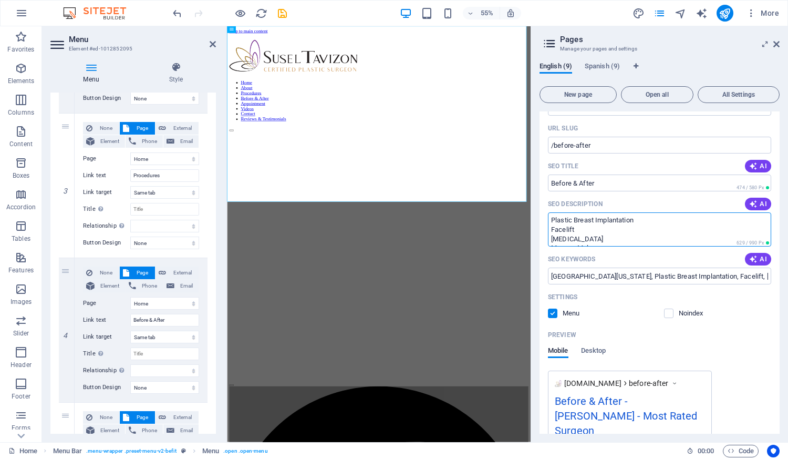
select select "8"
click at [549, 230] on textarea "Plastic Breast Implantation Facelift Rhinoplasty Mommy Makeover Tummy Tuck Lipo…" at bounding box center [659, 229] width 223 height 34
type textarea "Plastic Breast Implantation Facelift Rhinoplasty Mommy Makeover Tummy Tuck Lipo…"
select select "1"
select select "2"
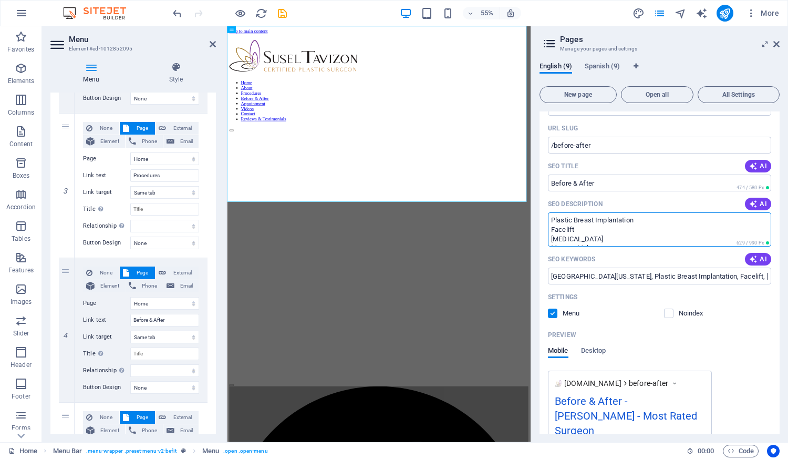
select select "3"
select select "5"
select select "6"
select select "7"
select select "8"
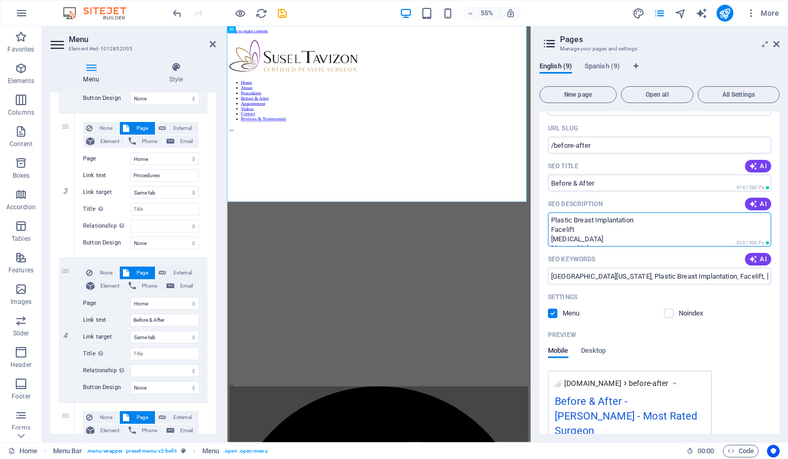
type textarea "Plastic Breast Implantation Facelift Rhinoplasty Mommy Makeover Tummy Tuck Lipo…"
click at [282, 12] on icon "save" at bounding box center [282, 13] width 12 height 12
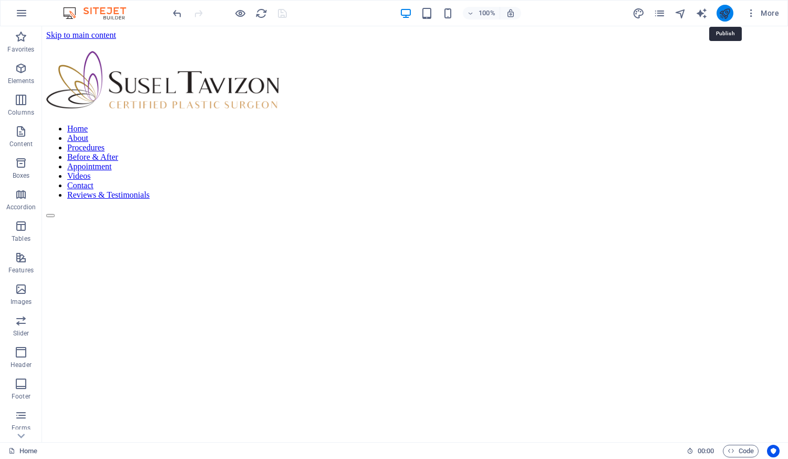
click at [724, 13] on icon "publish" at bounding box center [725, 13] width 12 height 12
